Goal: Task Accomplishment & Management: Use online tool/utility

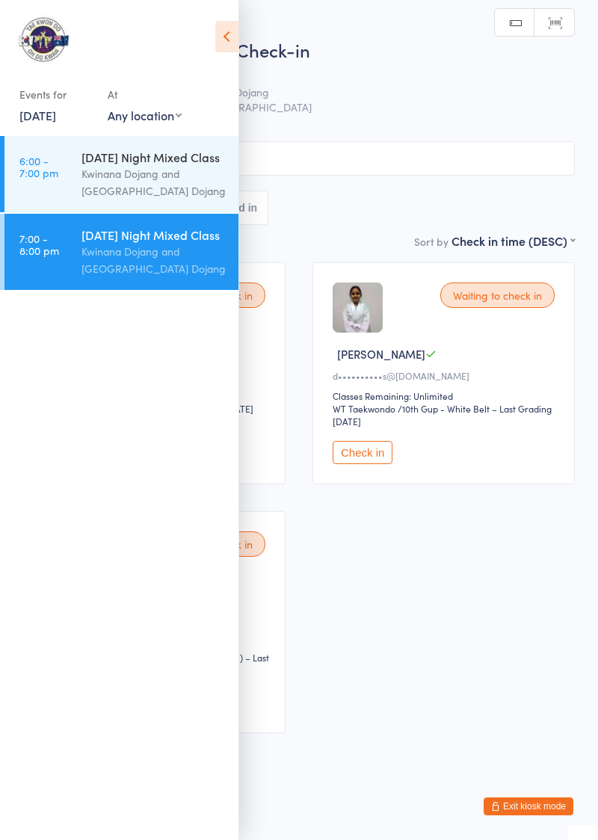
click at [230, 42] on icon at bounding box center [226, 36] width 23 height 31
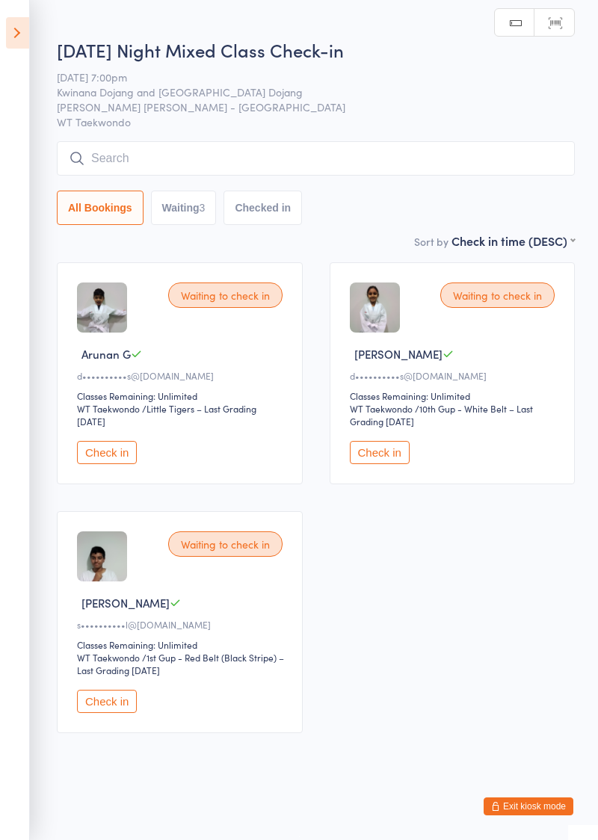
click at [315, 173] on input "search" at bounding box center [316, 158] width 518 height 34
type input "Ayaan"
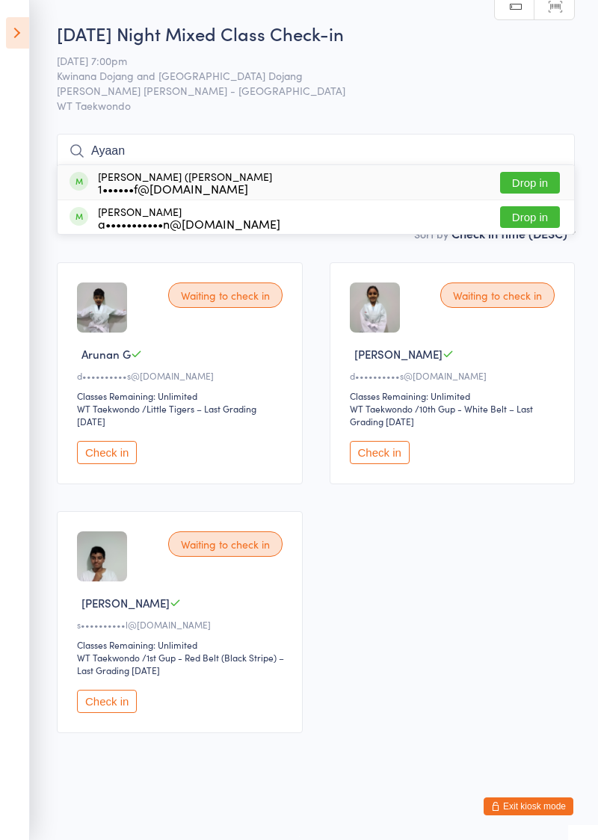
click at [538, 188] on button "Drop in" at bounding box center [530, 183] width 60 height 22
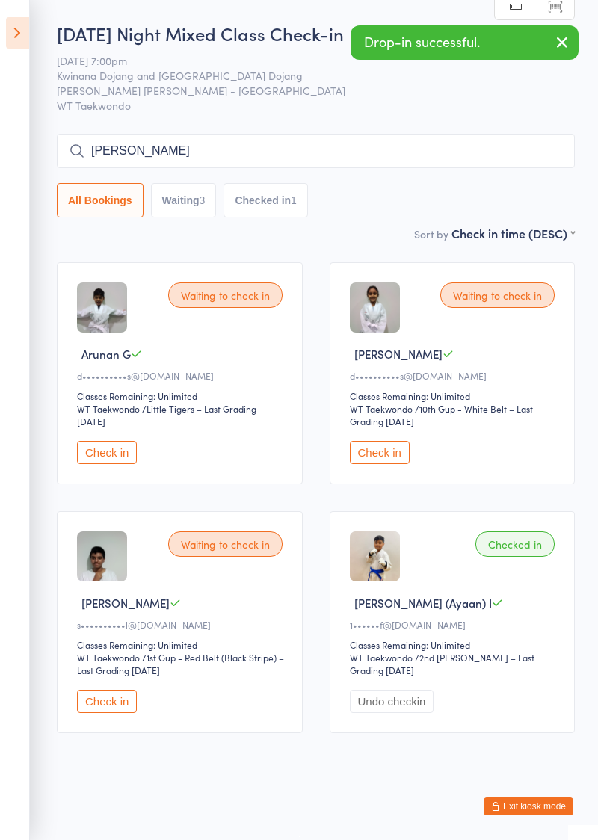
type input "[PERSON_NAME]"
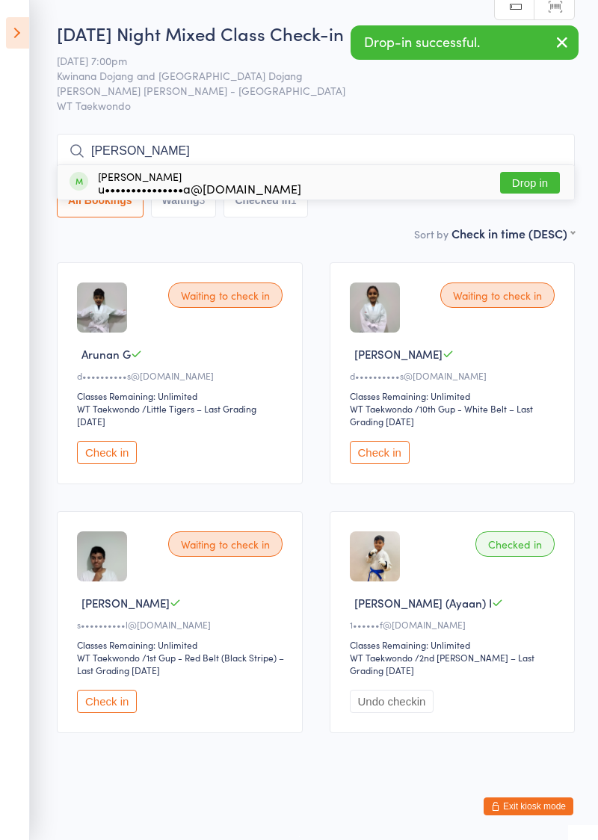
click at [541, 185] on button "Drop in" at bounding box center [530, 183] width 60 height 22
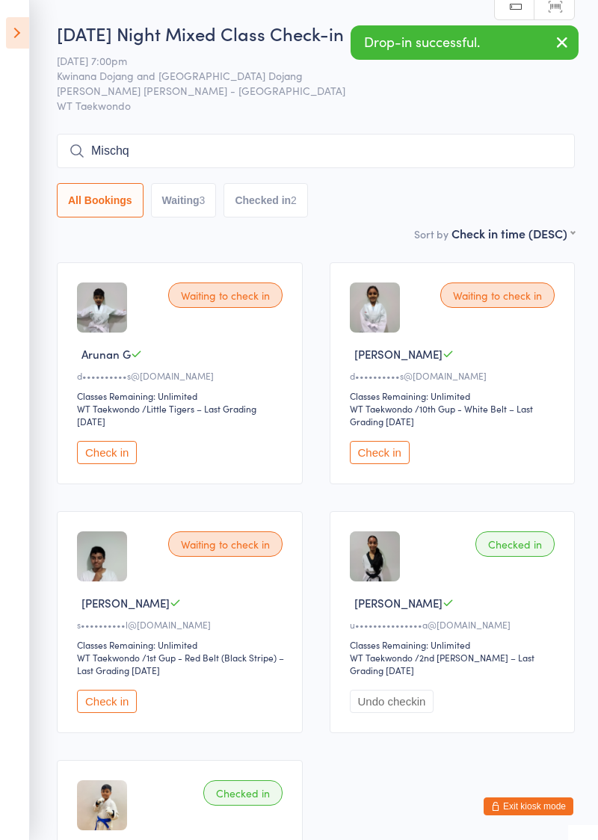
type input "Mischq"
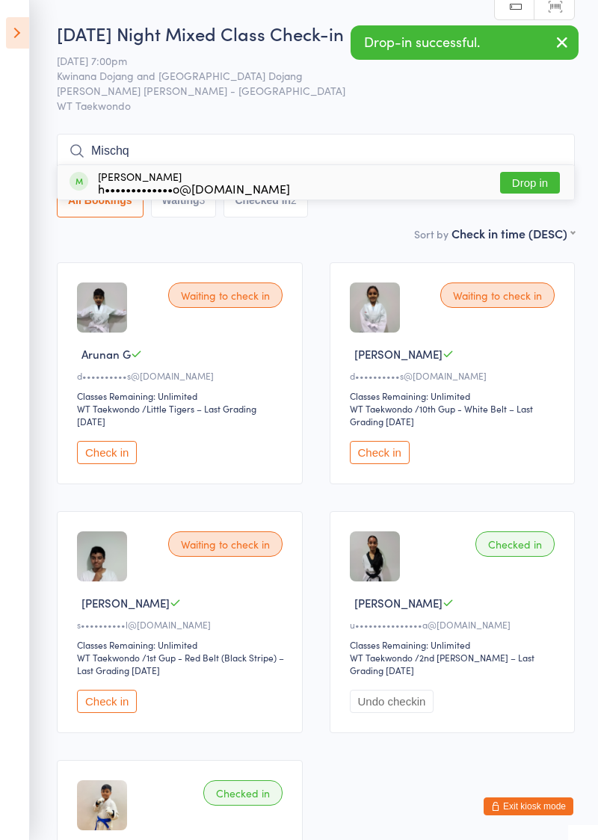
click at [534, 187] on button "Drop in" at bounding box center [530, 183] width 60 height 22
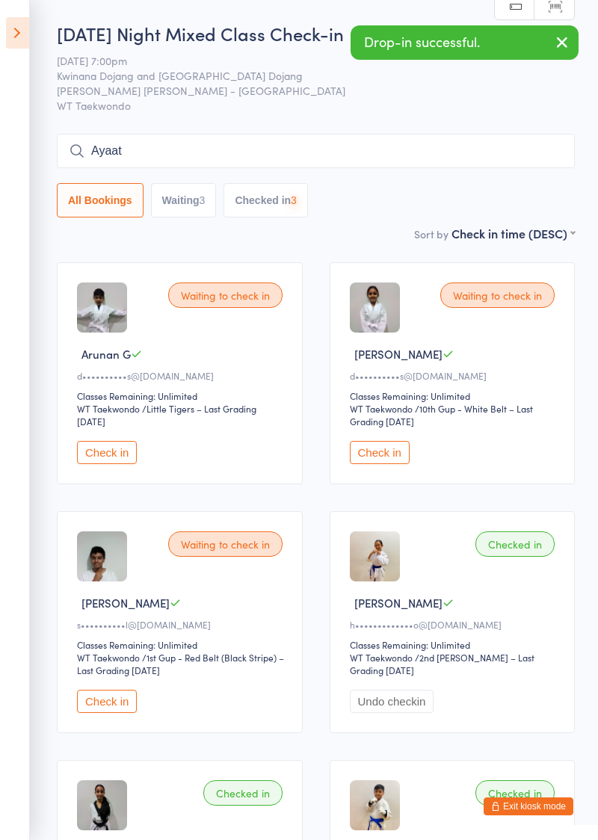
type input "Ayaat"
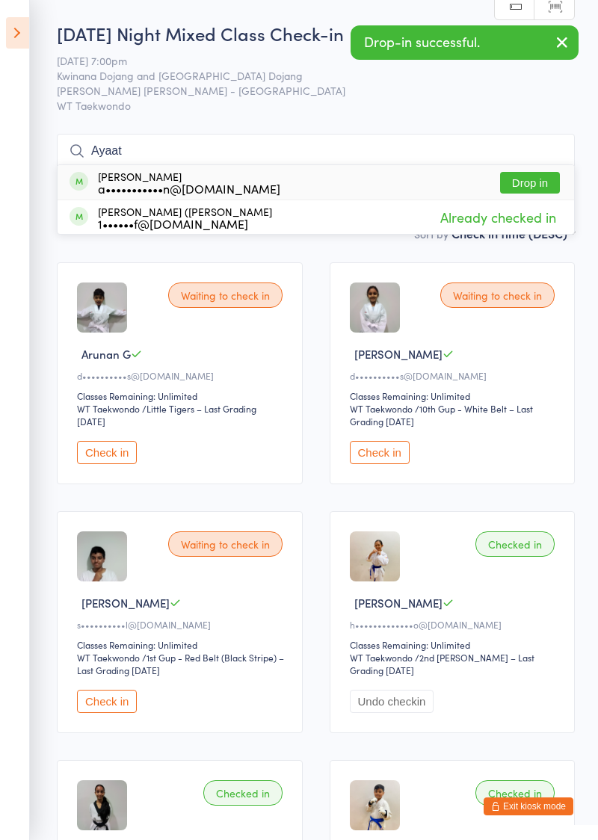
click at [544, 182] on button "Drop in" at bounding box center [530, 183] width 60 height 22
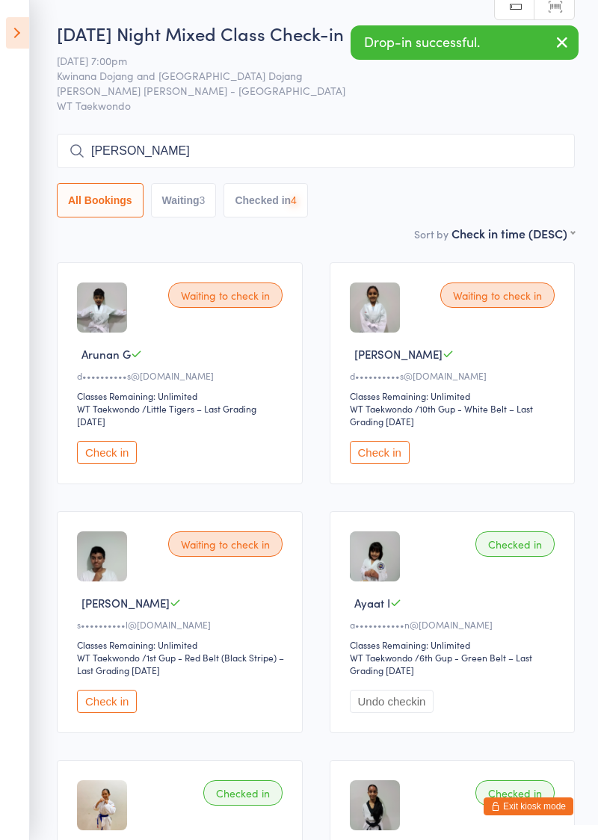
type input "[PERSON_NAME]"
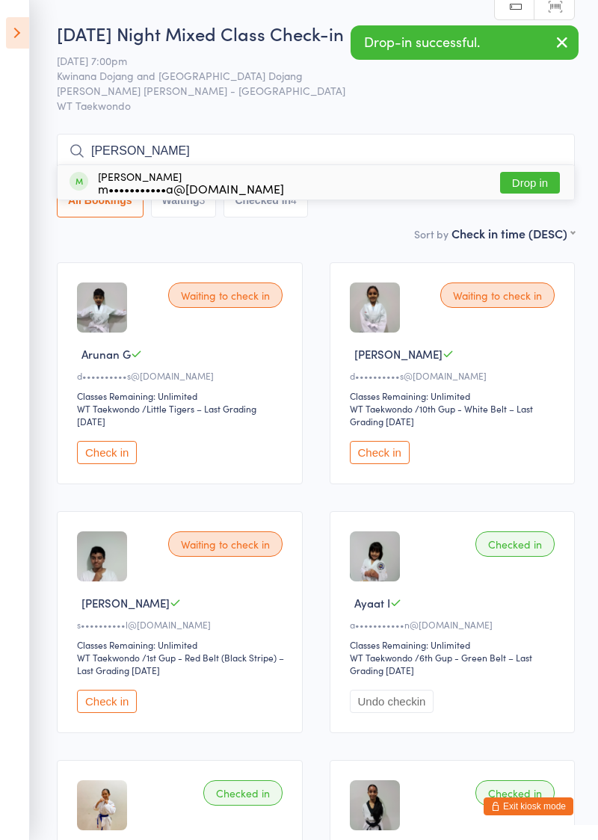
click at [538, 187] on button "Drop in" at bounding box center [530, 183] width 60 height 22
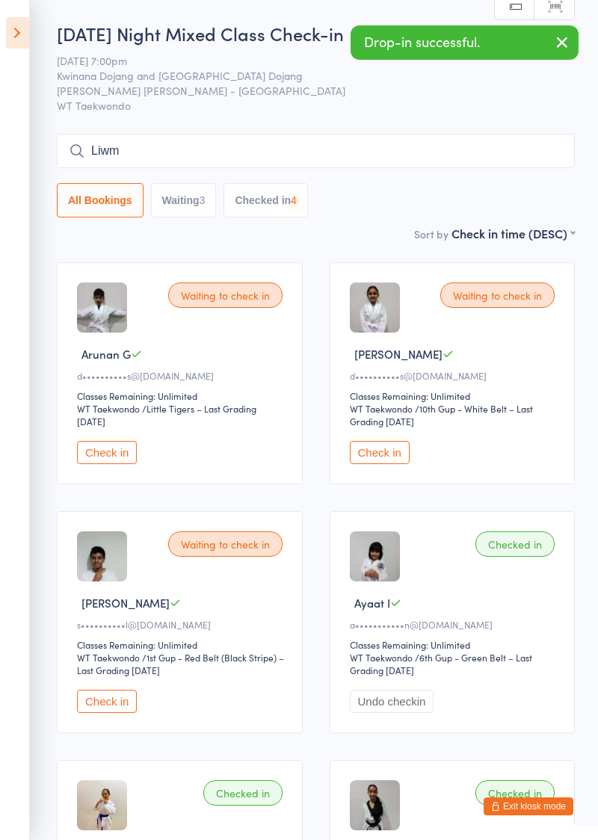
type input "Liwm"
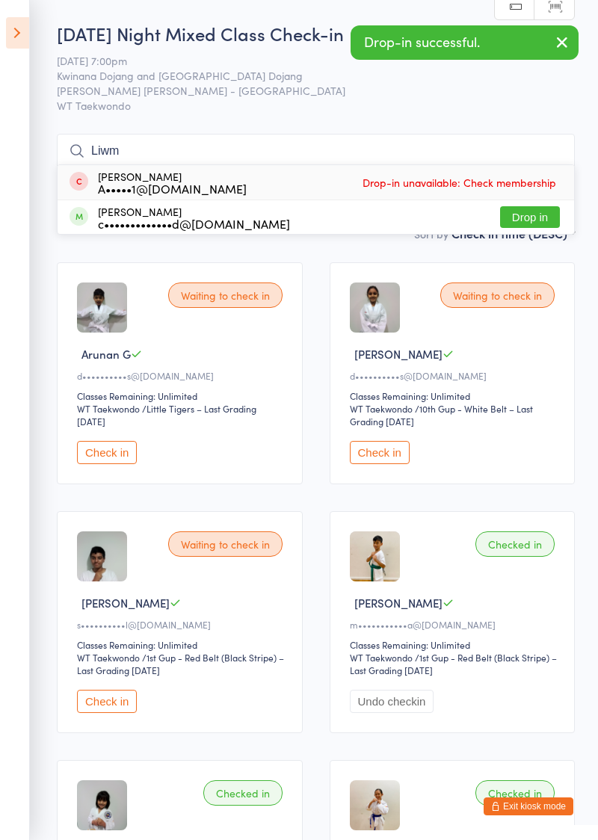
click at [534, 214] on button "Drop in" at bounding box center [530, 217] width 60 height 22
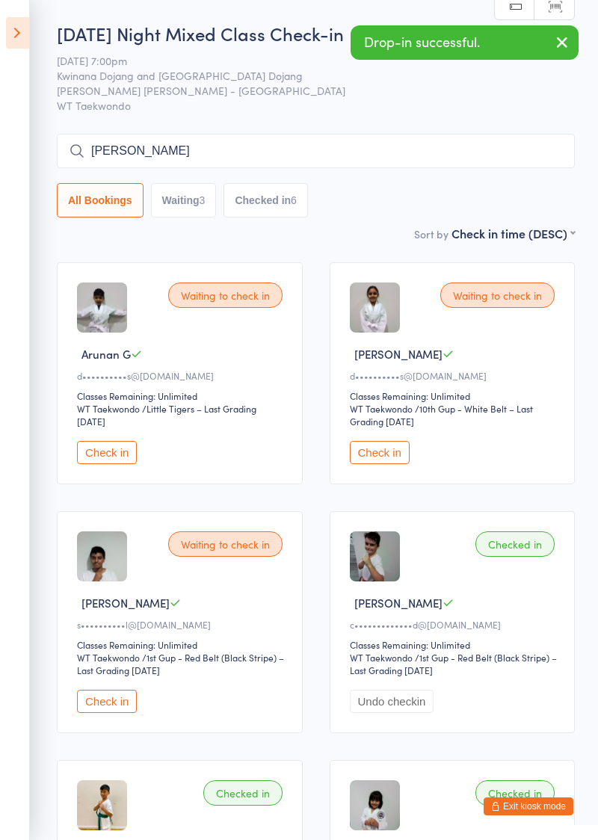
type input "[PERSON_NAME]"
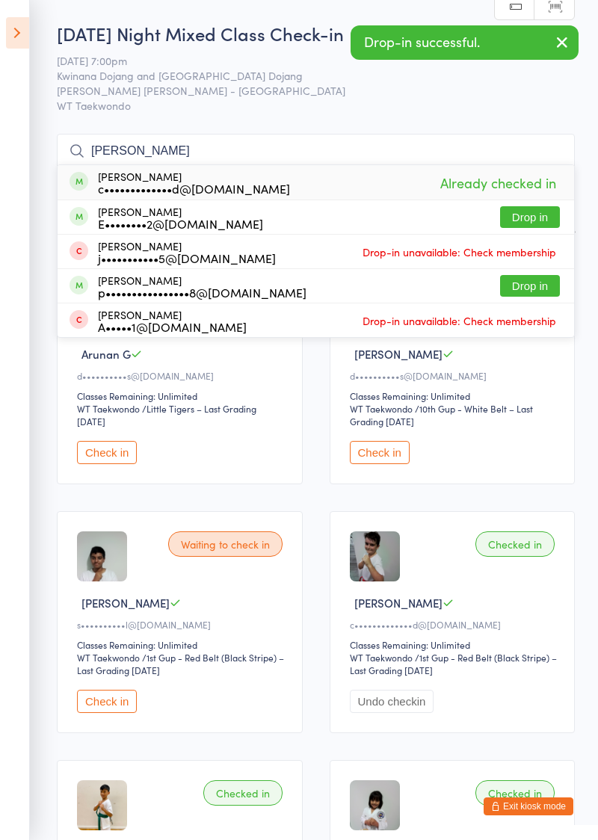
click at [542, 216] on button "Drop in" at bounding box center [530, 217] width 60 height 22
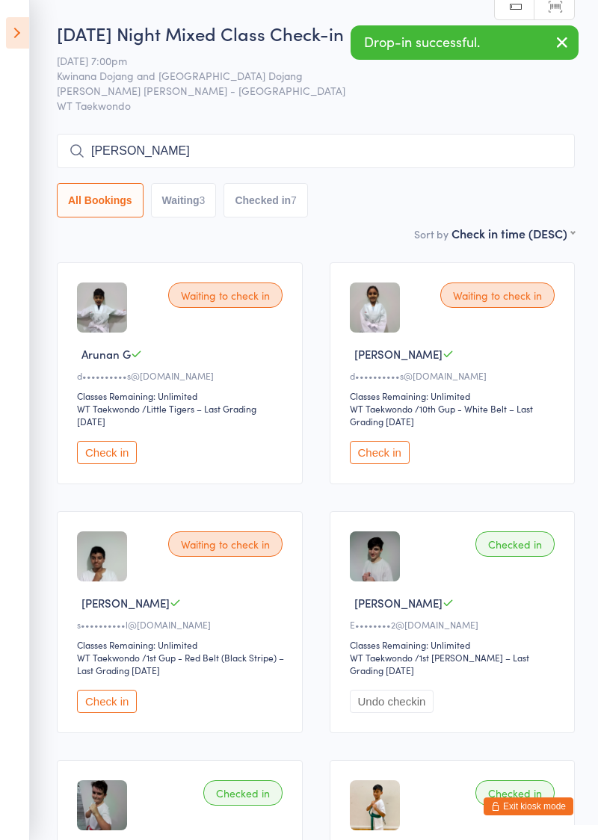
type input "[PERSON_NAME]"
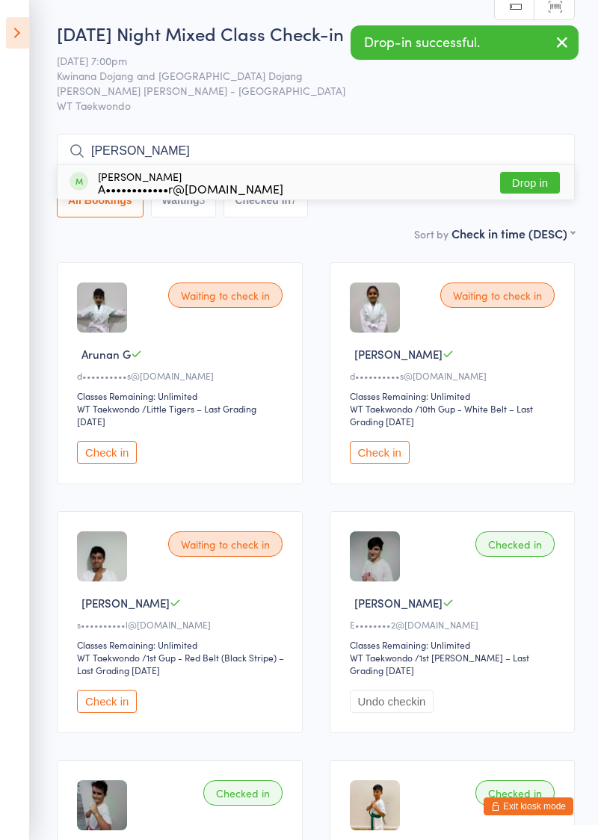
click at [543, 186] on button "Drop in" at bounding box center [530, 183] width 60 height 22
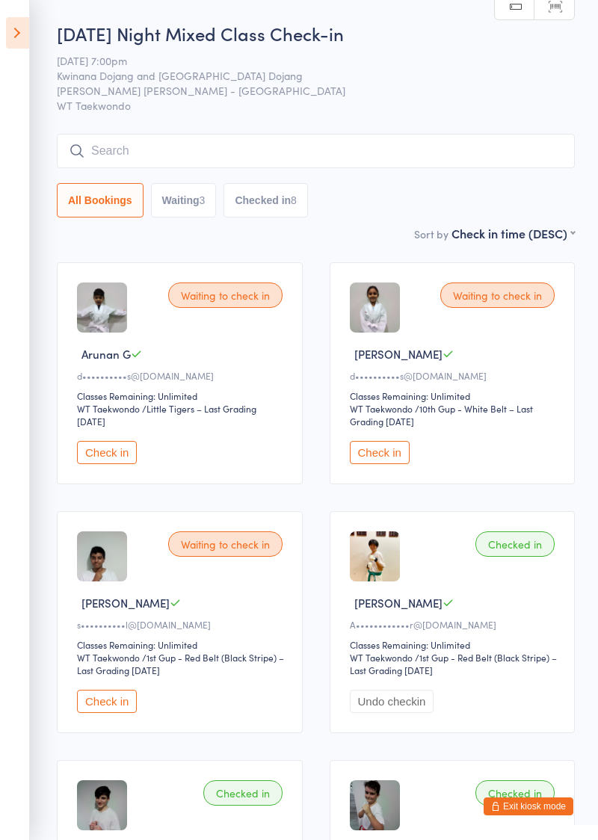
click at [269, 185] on button "Checked in 8" at bounding box center [265, 200] width 84 height 34
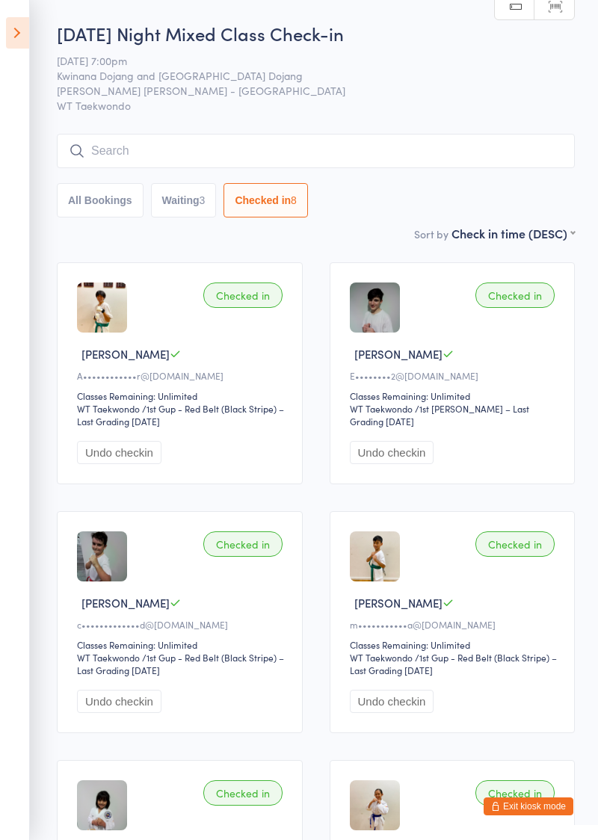
click at [135, 145] on input "search" at bounding box center [316, 151] width 518 height 34
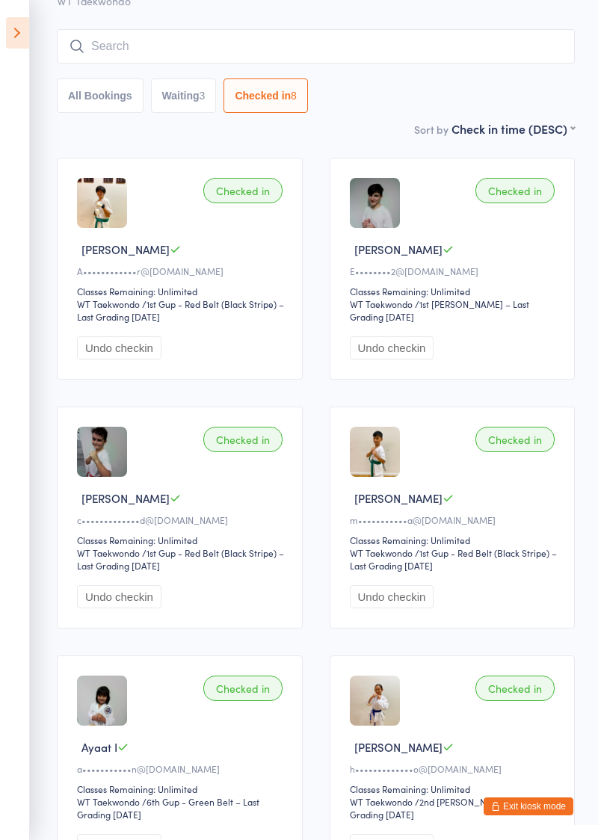
scroll to position [135, 0]
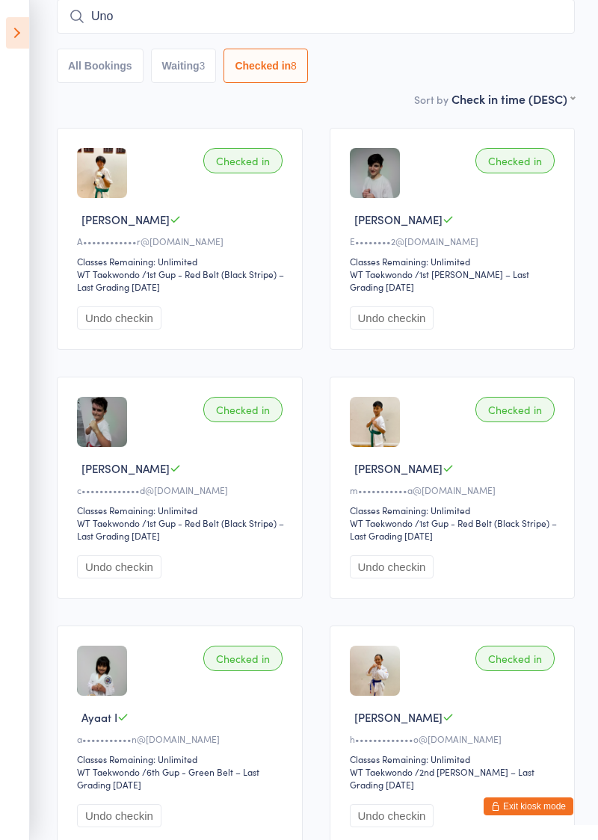
type input "Uno"
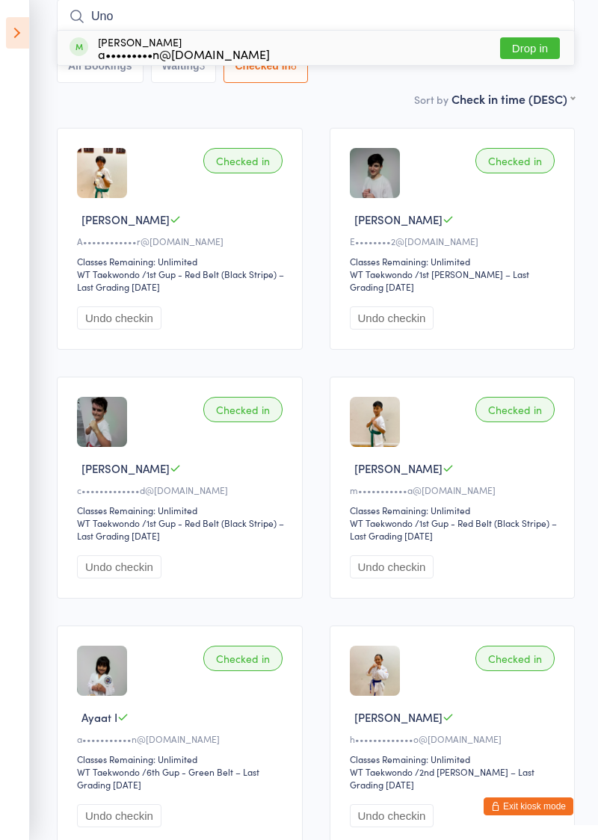
click at [537, 51] on button "Drop in" at bounding box center [530, 48] width 60 height 22
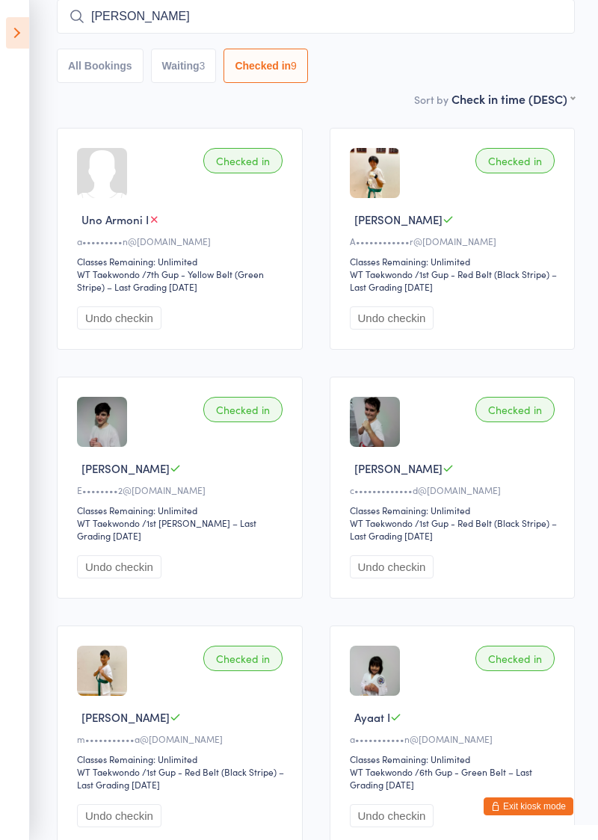
type input "[PERSON_NAME]"
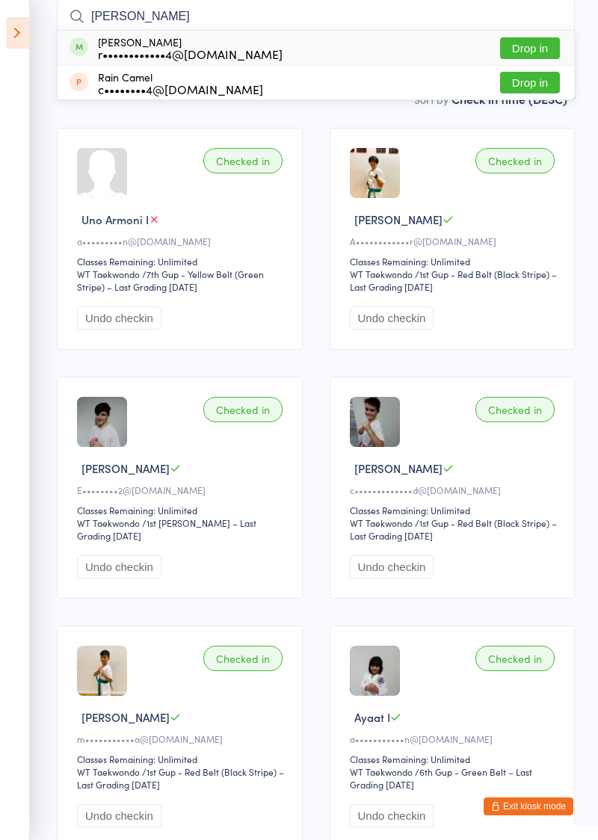
click at [544, 49] on button "Drop in" at bounding box center [530, 48] width 60 height 22
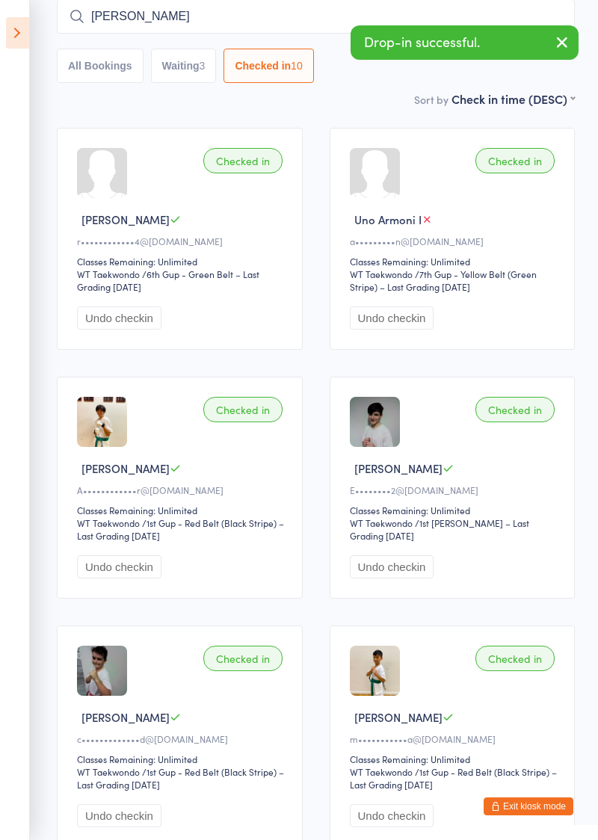
type input "[PERSON_NAME]"
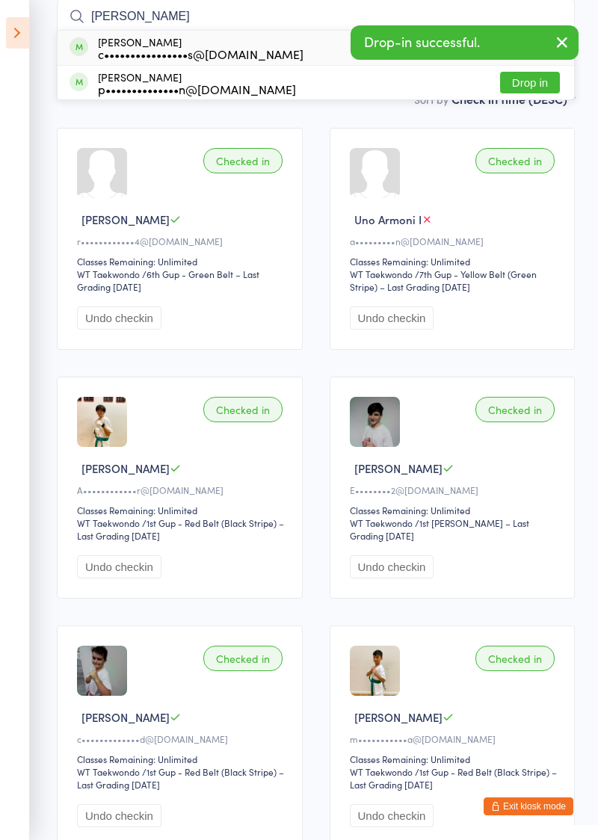
click at [111, 84] on div "p••••••••••••••n@[DOMAIN_NAME]" at bounding box center [197, 89] width 198 height 12
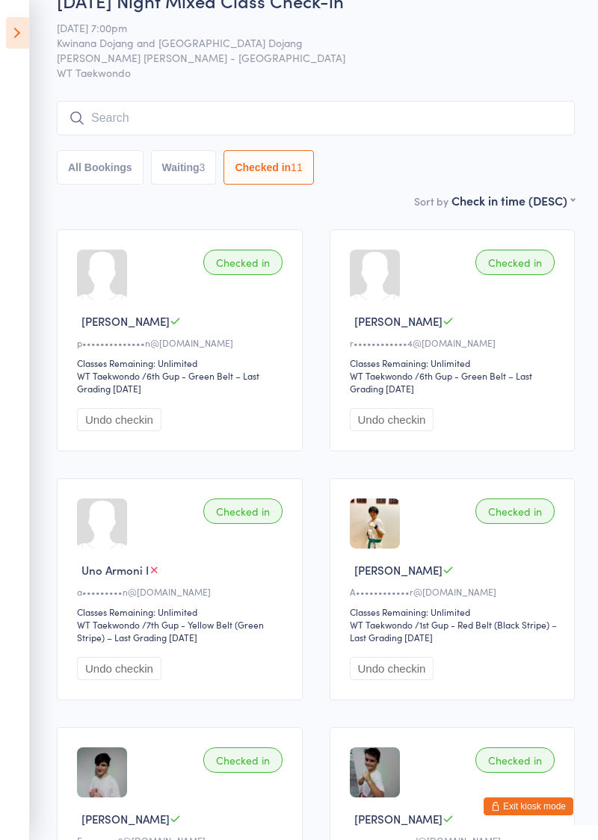
scroll to position [0, 0]
